Goal: Task Accomplishment & Management: Manage account settings

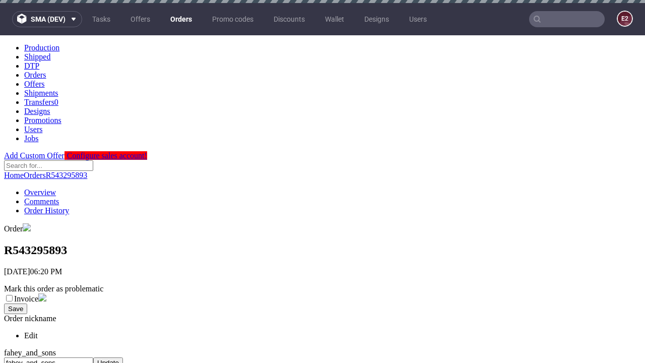
scroll to position [411, 0]
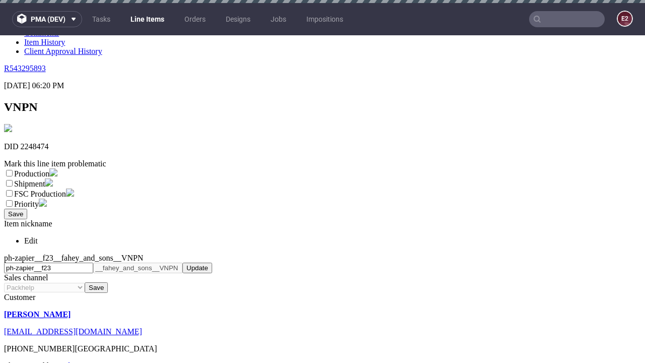
scroll to position [3, 0]
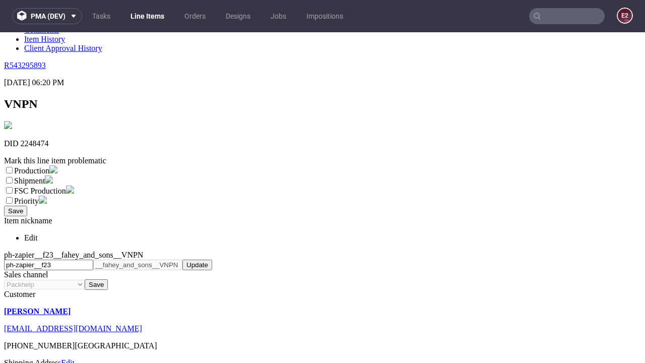
select select "dtp_ca_needed"
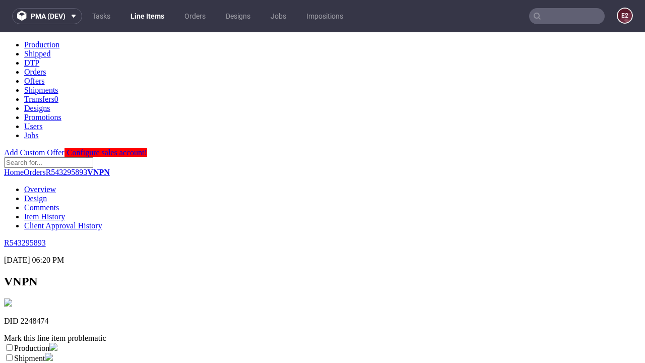
scroll to position [0, 0]
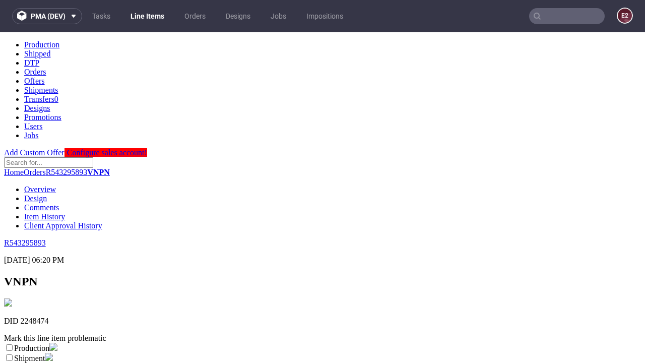
checkbox input "true"
